Goal: Information Seeking & Learning: Learn about a topic

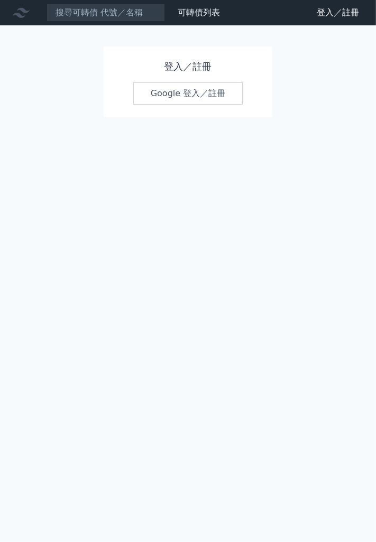
click at [210, 99] on link "Google 登入／註冊" at bounding box center [188, 93] width 110 height 22
click at [188, 93] on link "Google 登入／註冊" at bounding box center [188, 93] width 110 height 22
click at [215, 95] on link "Google 登入／註冊" at bounding box center [188, 93] width 110 height 22
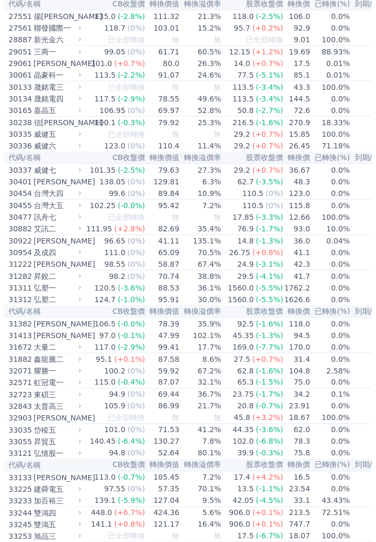
scroll to position [1313, 0]
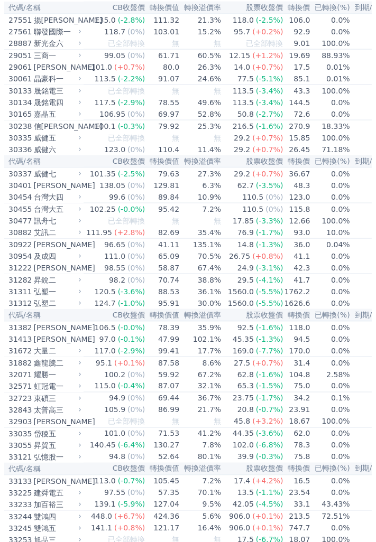
click at [258, 83] on span "(-5.1%)" at bounding box center [269, 79] width 27 height 8
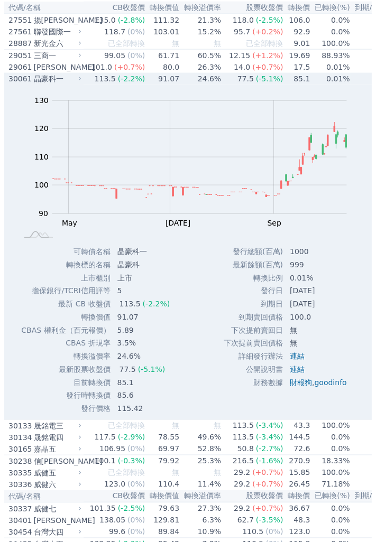
click at [346, 259] on td "1000" at bounding box center [319, 251] width 72 height 13
click at [283, 85] on td "85.1" at bounding box center [296, 79] width 27 height 12
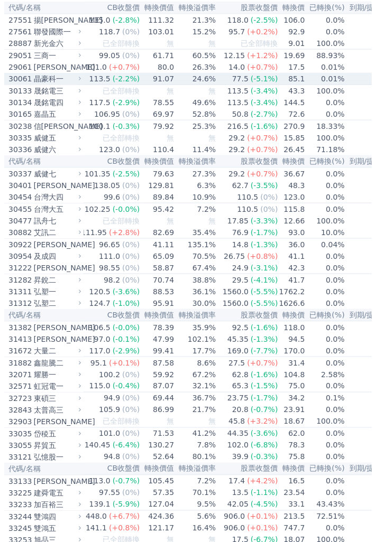
scroll to position [0, 0]
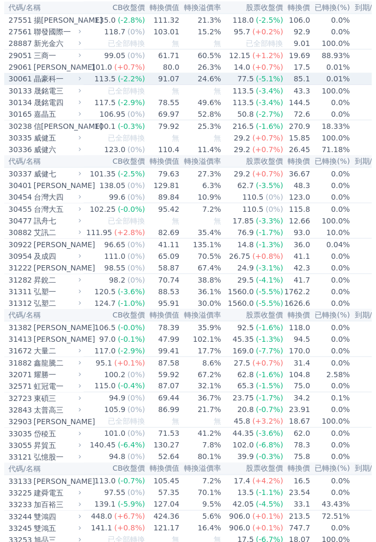
click at [257, 83] on span "(-5.1%)" at bounding box center [269, 79] width 27 height 8
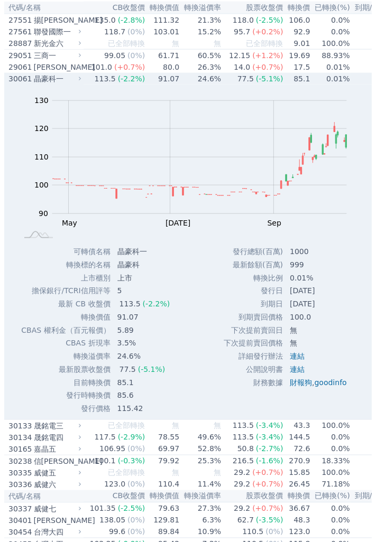
click at [256, 83] on span "(-5.1%)" at bounding box center [269, 79] width 27 height 8
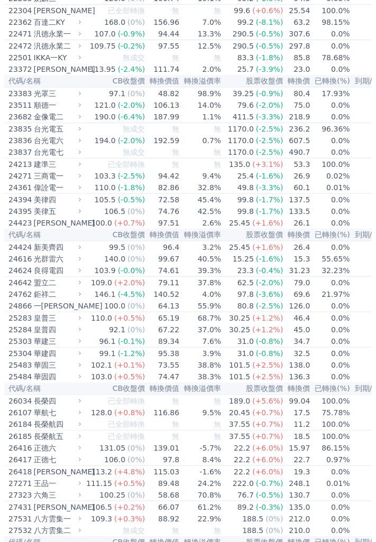
scroll to position [776, 0]
